Goal: Information Seeking & Learning: Find specific fact

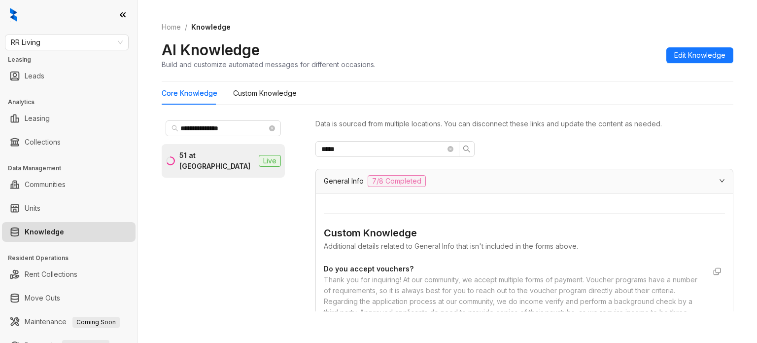
click at [201, 126] on input "**********" at bounding box center [223, 128] width 87 height 11
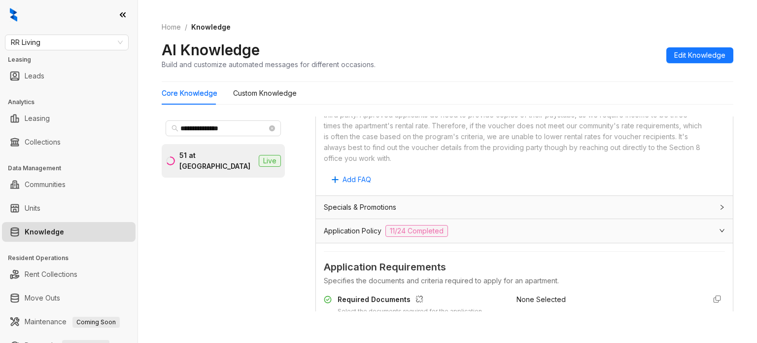
click at [201, 126] on input "**********" at bounding box center [223, 128] width 87 height 11
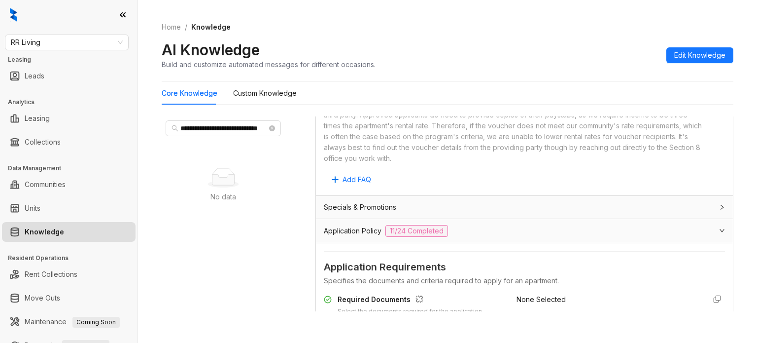
scroll to position [0, 17]
type input "**********"
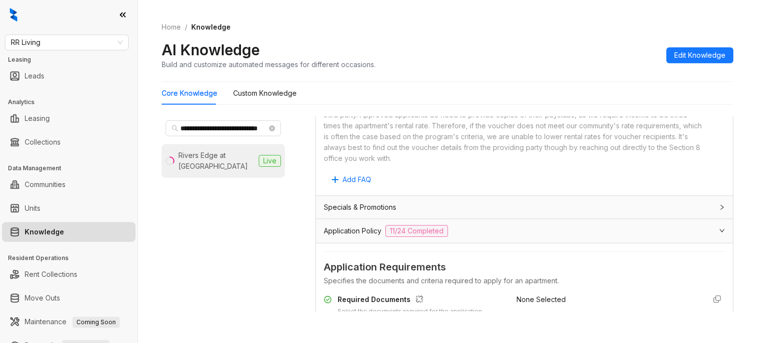
scroll to position [0, 0]
click at [203, 161] on div "Rivers Edge at [GEOGRAPHIC_DATA]" at bounding box center [217, 161] width 76 height 22
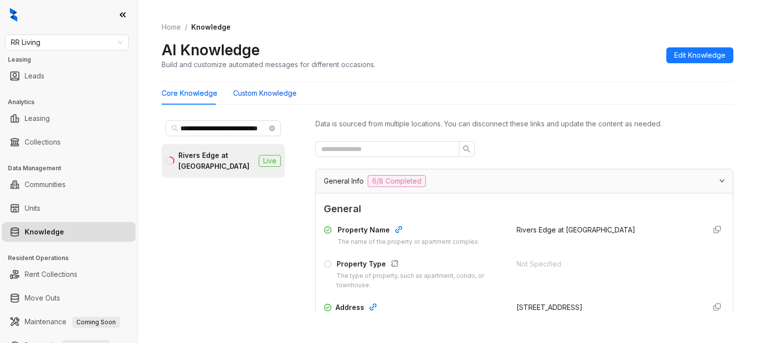
click at [267, 88] on Knowledge "Custom Knowledge" at bounding box center [265, 93] width 64 height 11
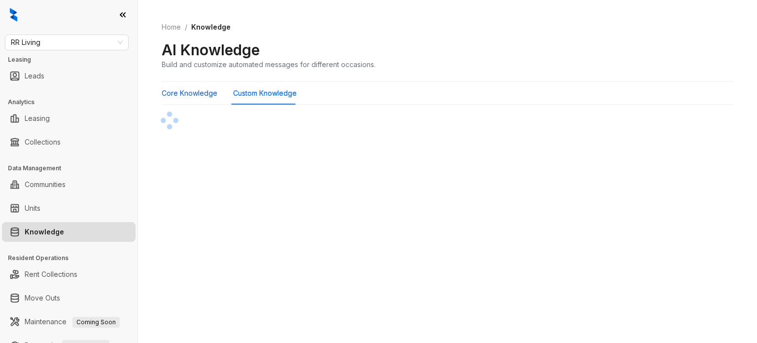
click at [203, 98] on Knowledge "Core Knowledge" at bounding box center [190, 93] width 56 height 11
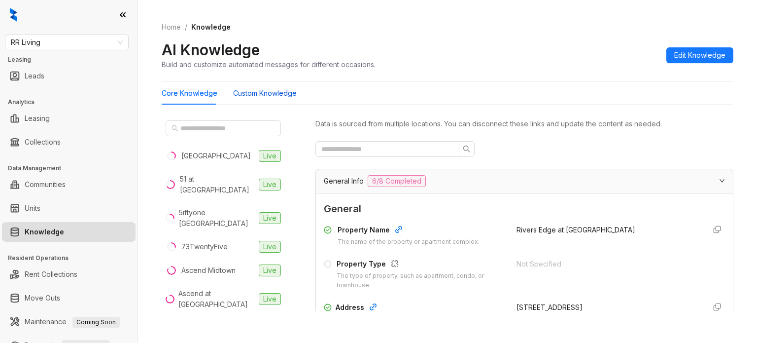
click at [266, 93] on Knowledge "Custom Knowledge" at bounding box center [265, 93] width 64 height 11
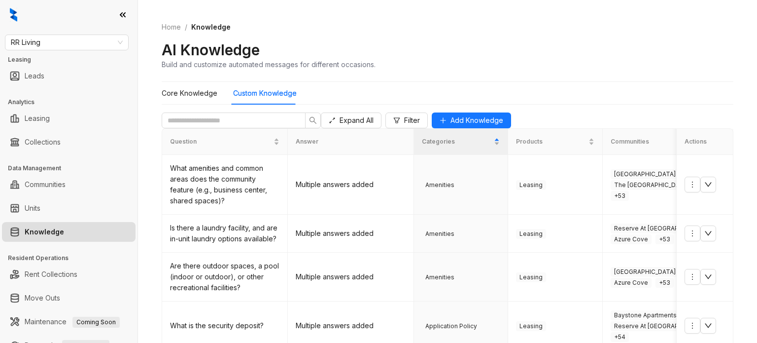
scroll to position [198, 0]
click at [187, 95] on Knowledge "Core Knowledge" at bounding box center [190, 93] width 56 height 11
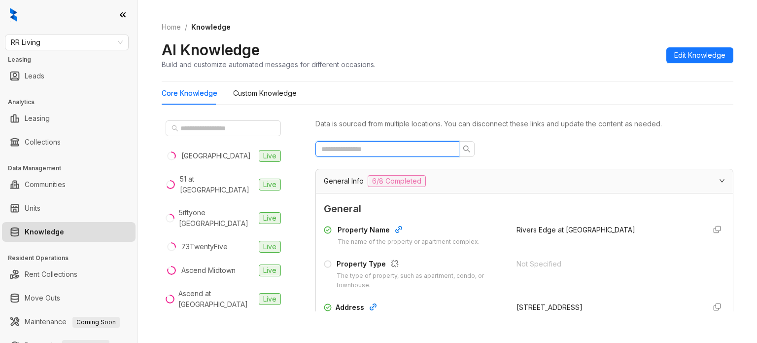
click at [371, 151] on input "text" at bounding box center [384, 149] width 124 height 11
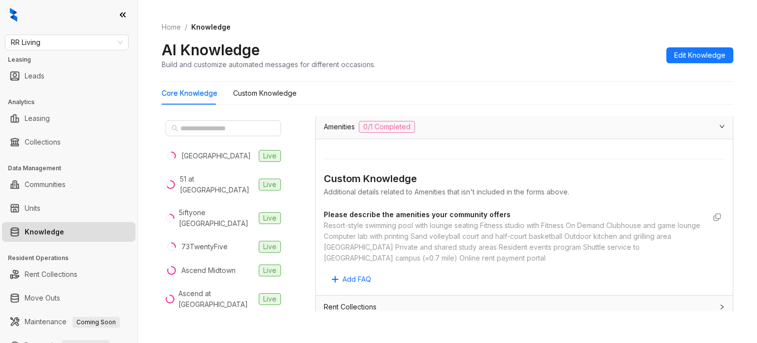
scroll to position [345, 0]
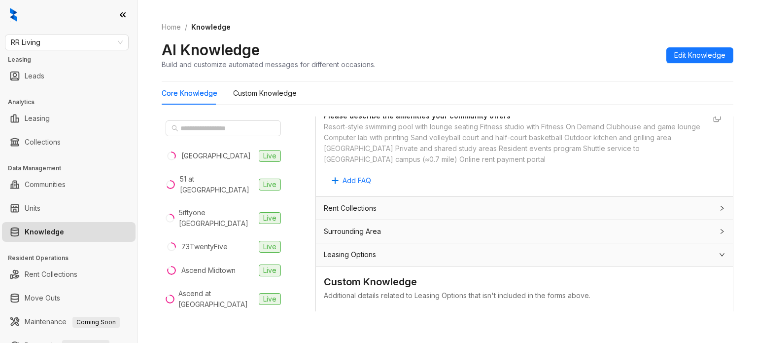
click at [367, 251] on span "Leasing Options" at bounding box center [350, 254] width 52 height 11
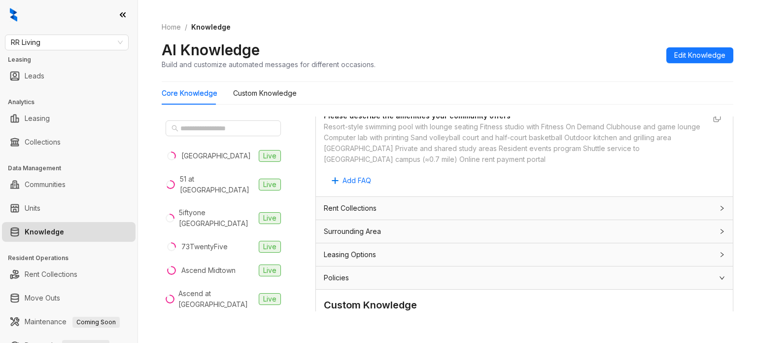
scroll to position [395, 0]
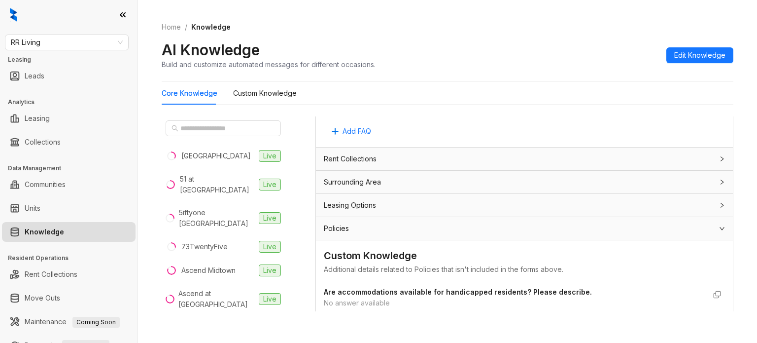
click at [405, 203] on div "Leasing Options" at bounding box center [519, 205] width 390 height 11
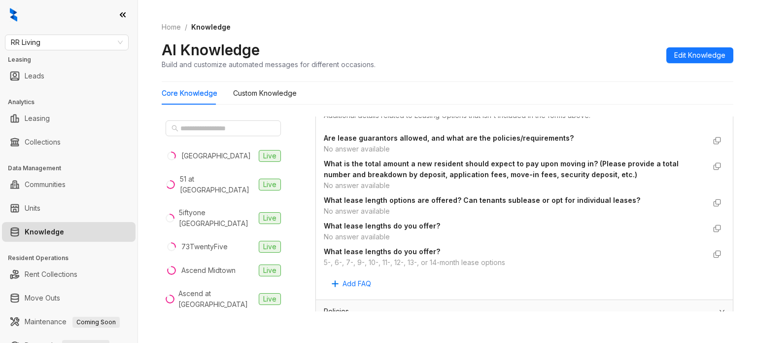
scroll to position [542, 0]
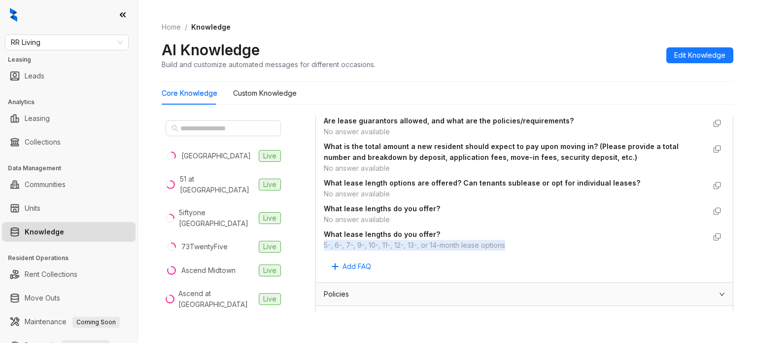
drag, startPoint x: 320, startPoint y: 244, endPoint x: 512, endPoint y: 244, distance: 191.8
click at [512, 244] on div "Custom Knowledge Additional details related to Leasing Options that isn't inclu…" at bounding box center [524, 175] width 417 height 213
copy div "5-, 6-, 7-, 9-, 10-, 11-, 12-, 13-, or 14-month lease options"
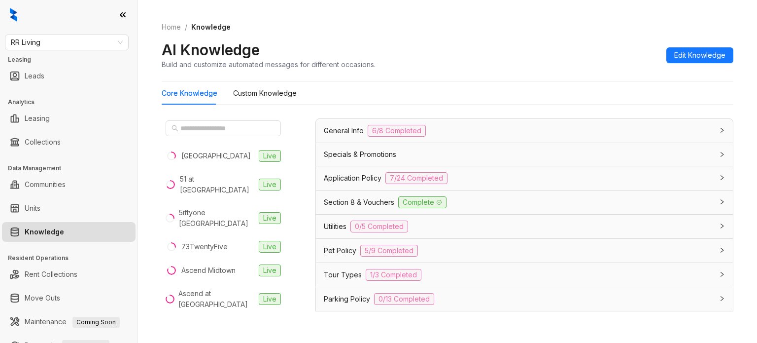
scroll to position [0, 0]
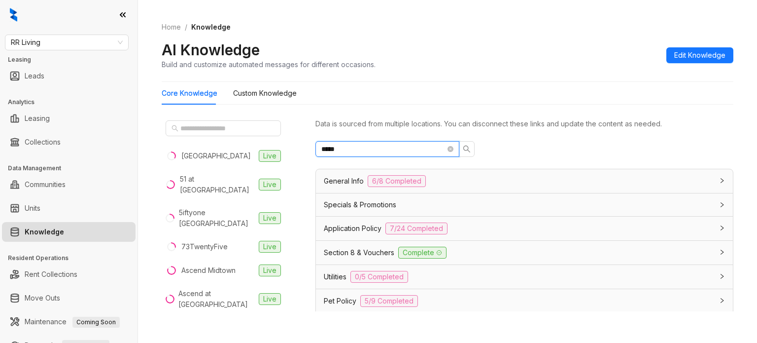
drag, startPoint x: 369, startPoint y: 144, endPoint x: 271, endPoint y: 142, distance: 98.2
click at [271, 142] on div "[GEOGRAPHIC_DATA] Live 51 at [GEOGRAPHIC_DATA] Live 73TwentyFive Live Ascend [G…" at bounding box center [448, 215] width 572 height 207
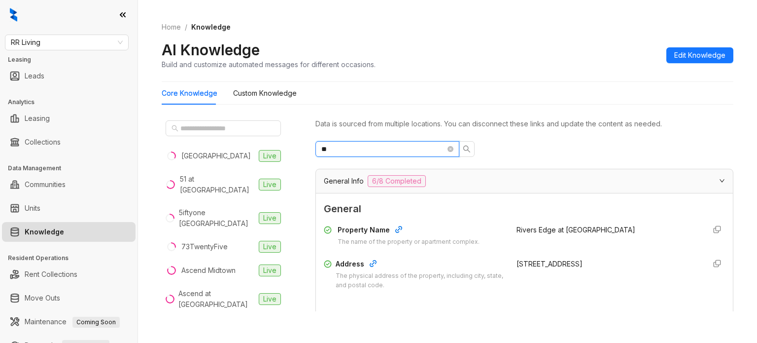
type input "*"
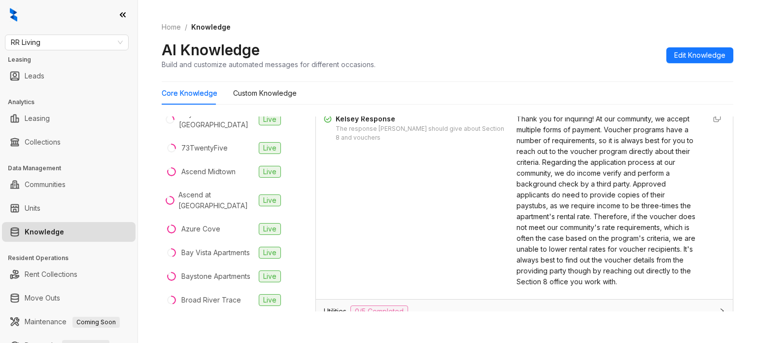
scroll to position [789, 0]
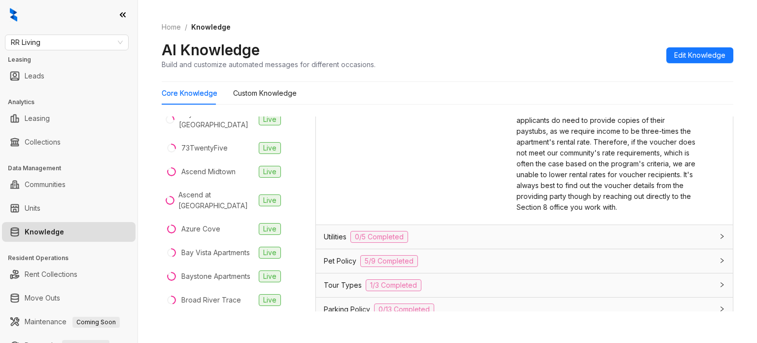
type input "***"
